Goal: Task Accomplishment & Management: Manage account settings

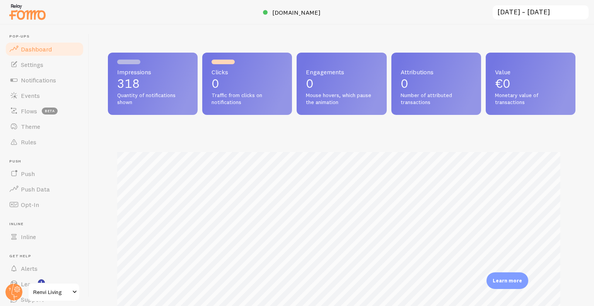
scroll to position [203, 461]
click at [57, 77] on link "Notifications" at bounding box center [45, 79] width 80 height 15
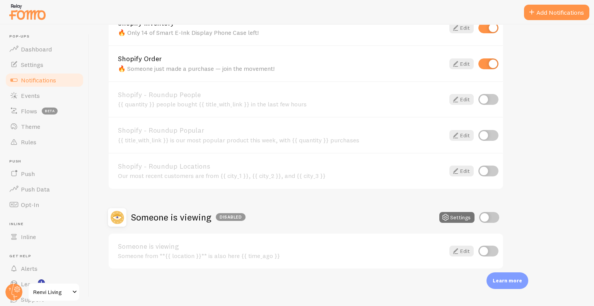
scroll to position [317, 0]
click at [301, 94] on link "Shopify - Roundup People" at bounding box center [281, 94] width 327 height 7
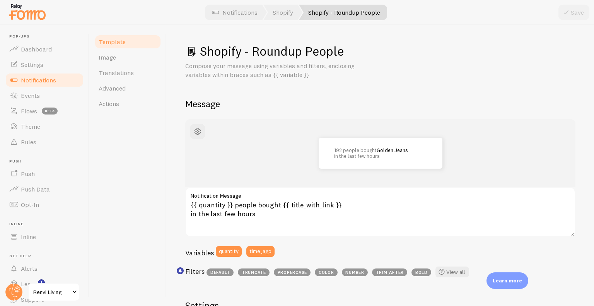
click at [43, 83] on span "Notifications" at bounding box center [38, 80] width 35 height 8
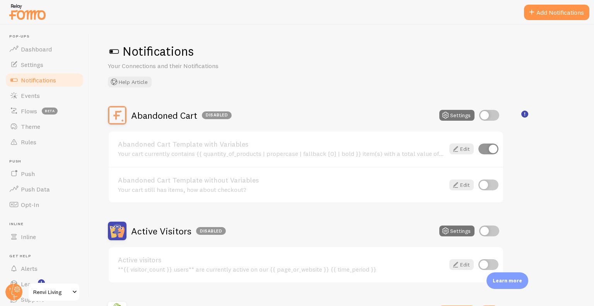
drag, startPoint x: 406, startPoint y: 47, endPoint x: 349, endPoint y: 24, distance: 61.4
click at [349, 24] on div at bounding box center [297, 12] width 594 height 25
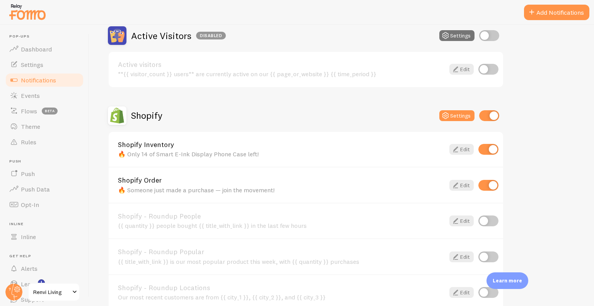
scroll to position [196, 0]
click at [45, 12] on img at bounding box center [27, 12] width 39 height 20
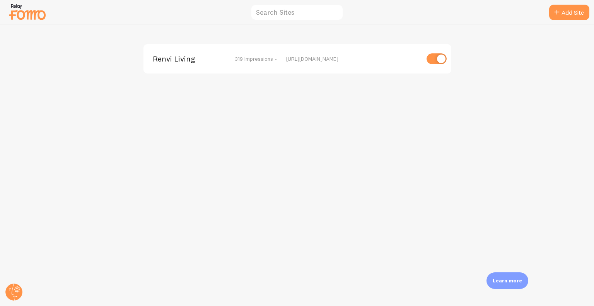
click at [170, 60] on span "Renvi Living" at bounding box center [184, 58] width 62 height 7
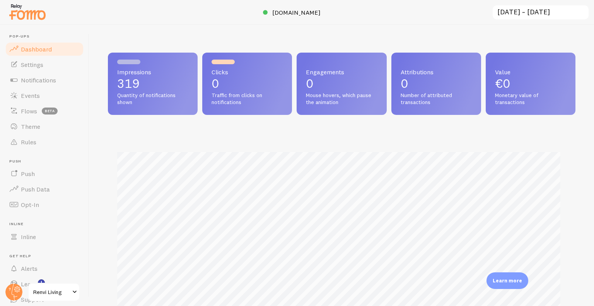
scroll to position [203, 461]
drag, startPoint x: 284, startPoint y: 17, endPoint x: 293, endPoint y: 11, distance: 11.1
click at [293, 11] on div "Pop-ups Dashboard Settings Notifications Events Flows beta Theme Rules [GEOGRAP…" at bounding box center [297, 153] width 594 height 306
click at [293, 11] on span "[DOMAIN_NAME]" at bounding box center [296, 13] width 48 height 8
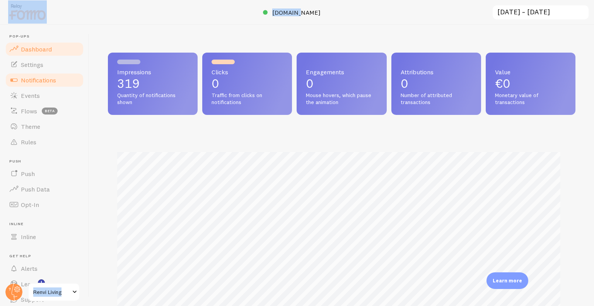
click at [41, 73] on link "Notifications" at bounding box center [45, 79] width 80 height 15
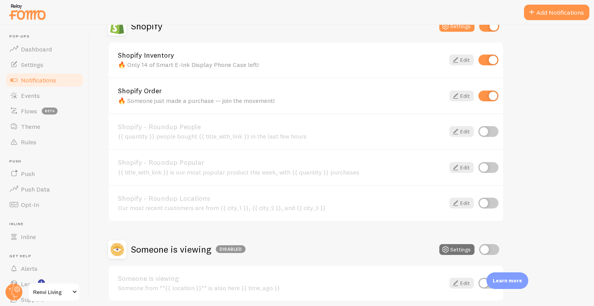
scroll to position [286, 0]
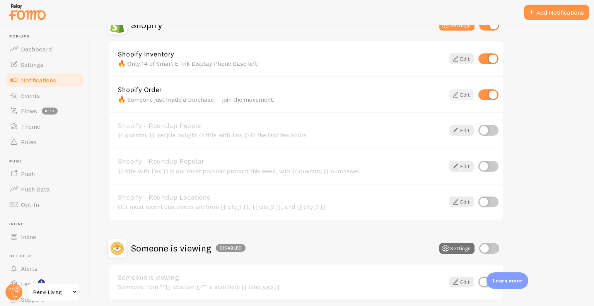
click at [455, 97] on icon at bounding box center [455, 94] width 9 height 9
